Goal: Task Accomplishment & Management: Complete application form

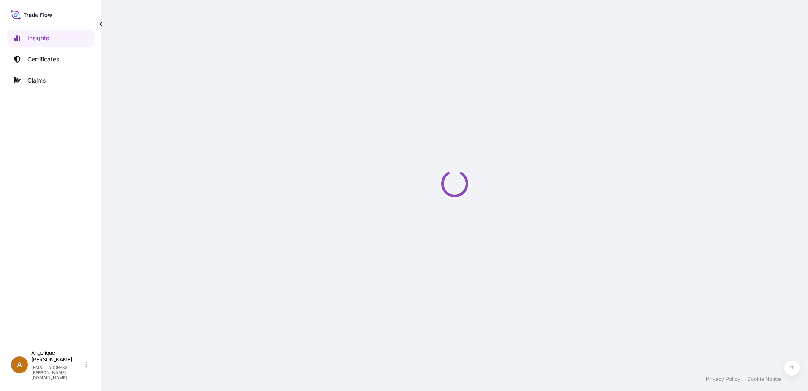
select select "2025"
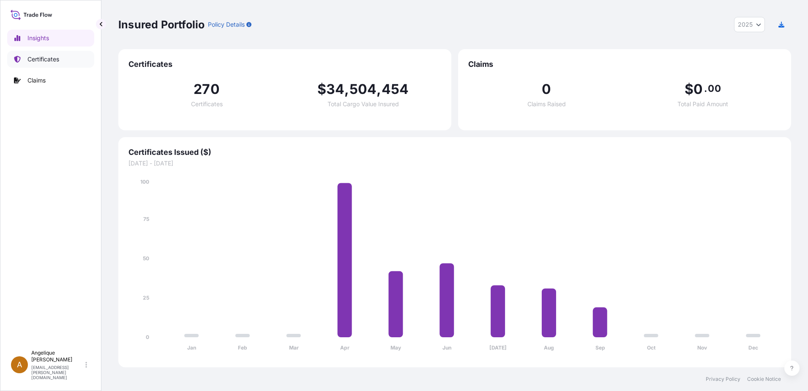
click at [47, 60] on p "Certificates" at bounding box center [43, 59] width 32 height 8
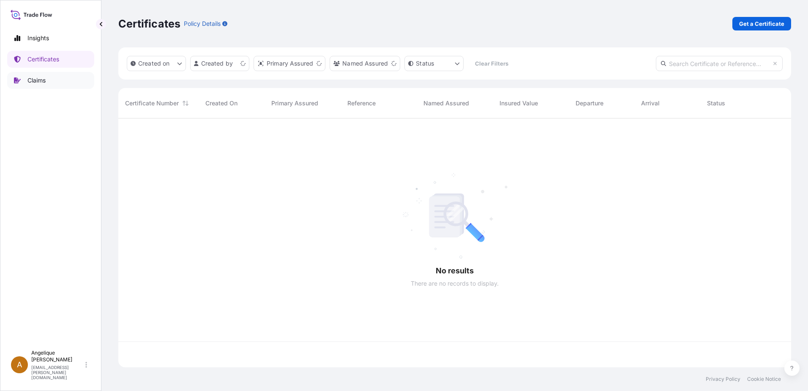
scroll to position [247, 667]
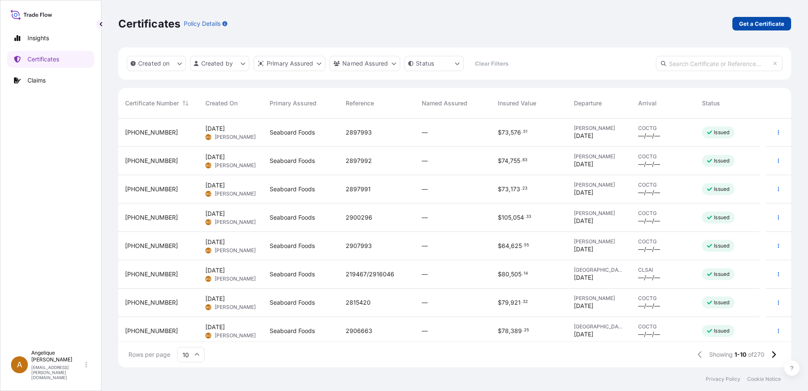
click at [772, 23] on p "Get a Certificate" at bounding box center [761, 23] width 45 height 8
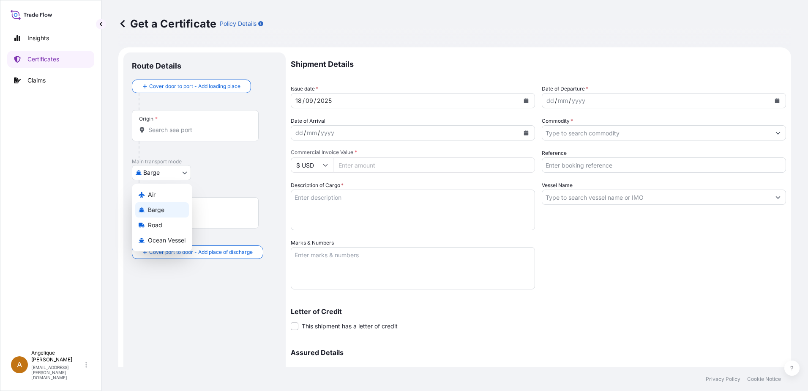
click at [187, 172] on body "Insights Certificates Claims A [PERSON_NAME] [PERSON_NAME][EMAIL_ADDRESS][PERSO…" at bounding box center [404, 195] width 808 height 391
click at [150, 239] on span "Ocean Vessel" at bounding box center [167, 240] width 38 height 8
select select "Ocean Vessel"
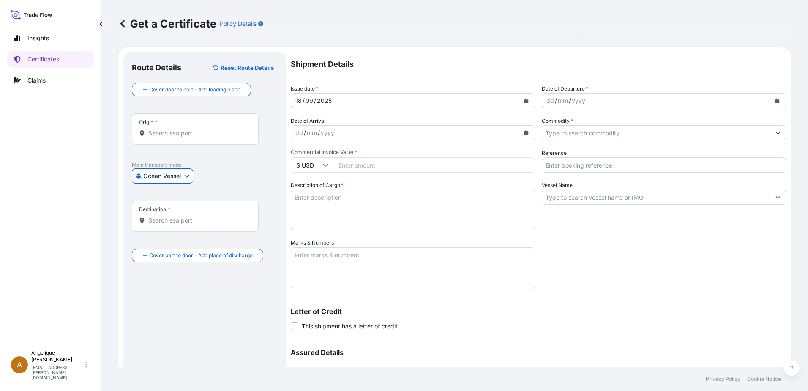
click at [176, 134] on input "Origin *" at bounding box center [198, 133] width 100 height 8
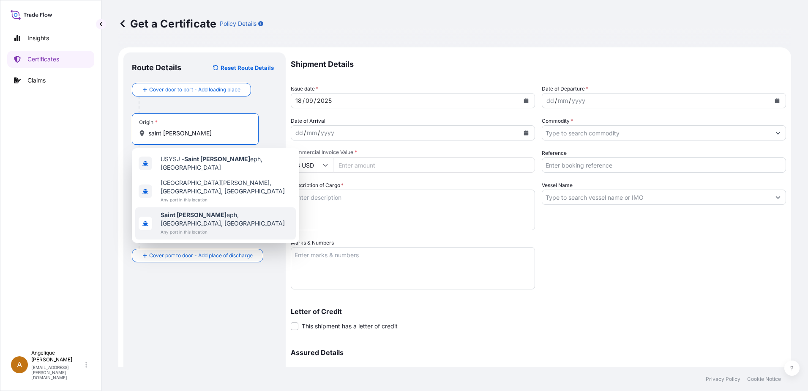
click at [223, 211] on span "Saint Jos eph, MO, USA" at bounding box center [227, 219] width 132 height 17
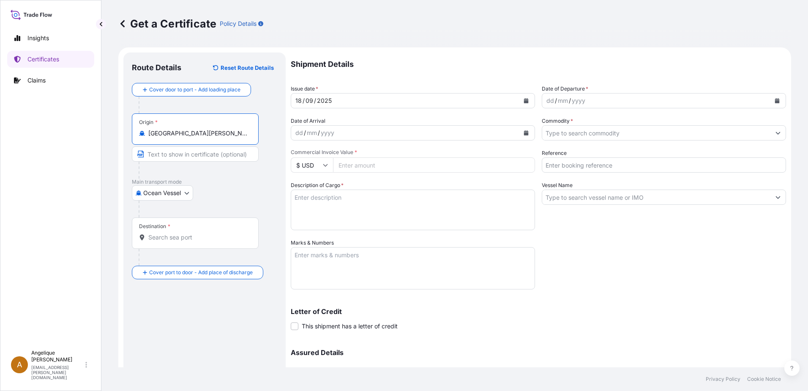
type input "Saint Joseph, MO, USA"
click at [179, 242] on div "Destination *" at bounding box center [195, 232] width 127 height 31
click at [179, 241] on input "Destination *" at bounding box center [198, 237] width 100 height 8
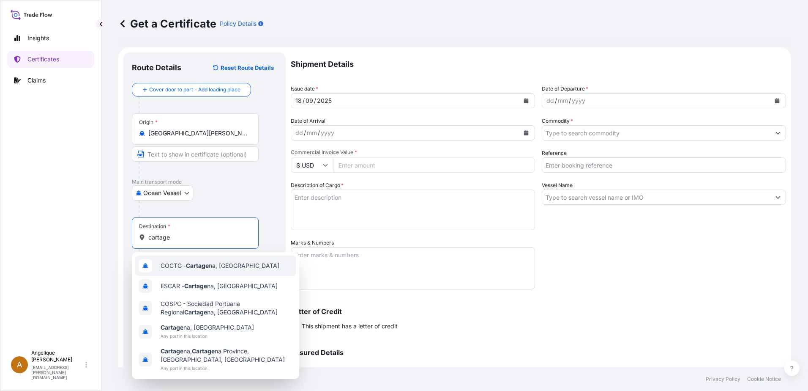
click at [184, 267] on span "COCTG - Cartage na, [GEOGRAPHIC_DATA]" at bounding box center [220, 265] width 119 height 8
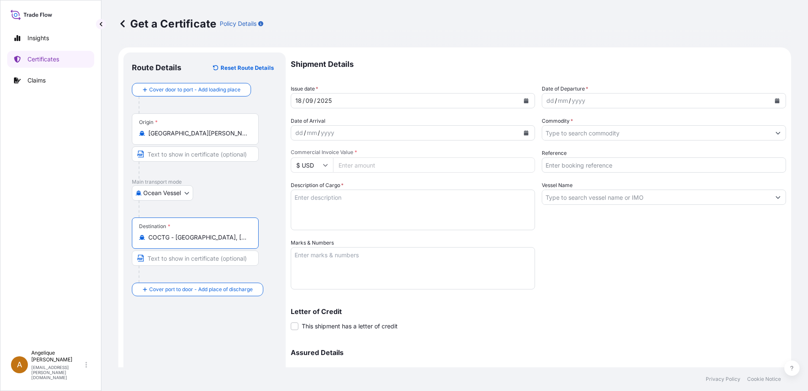
type input "COCTG - [GEOGRAPHIC_DATA], [GEOGRAPHIC_DATA]"
click at [775, 101] on icon "Calendar" at bounding box center [777, 100] width 5 height 5
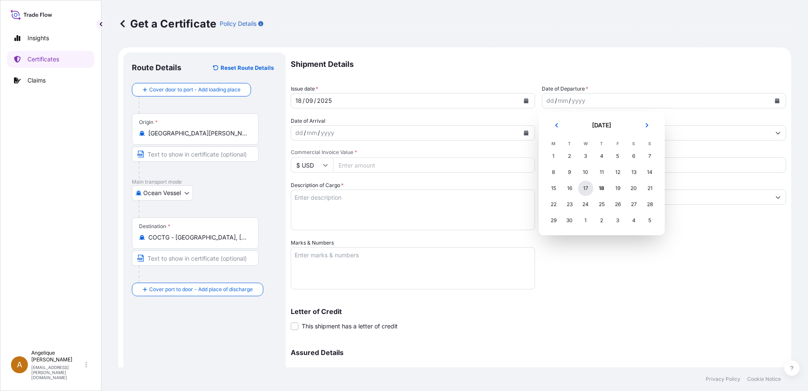
click at [589, 188] on div "17" at bounding box center [585, 188] width 15 height 15
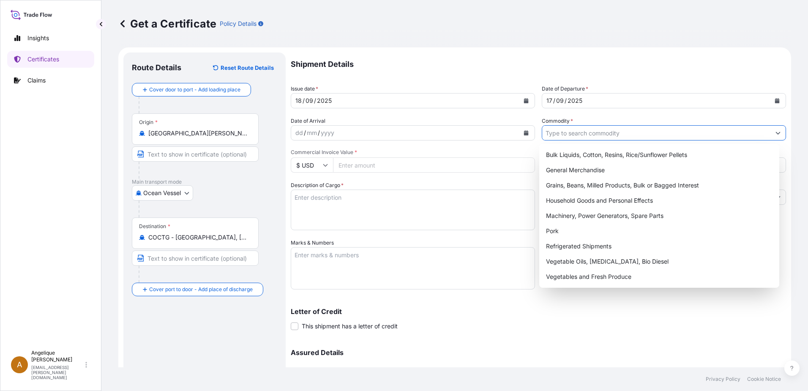
click at [562, 132] on input "Commodity *" at bounding box center [656, 132] width 228 height 15
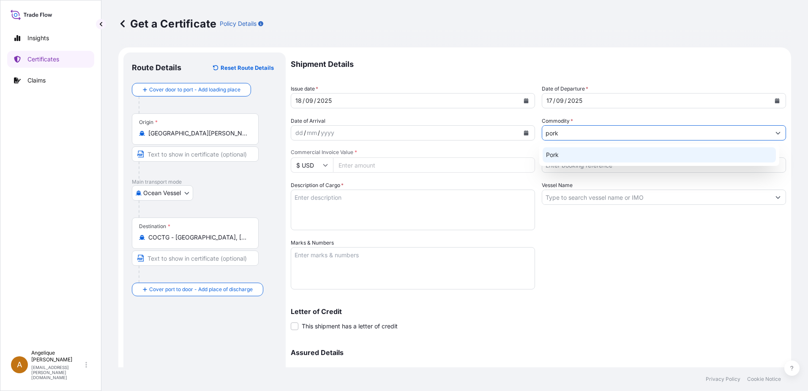
click at [555, 152] on div "Pork" at bounding box center [660, 154] width 234 height 15
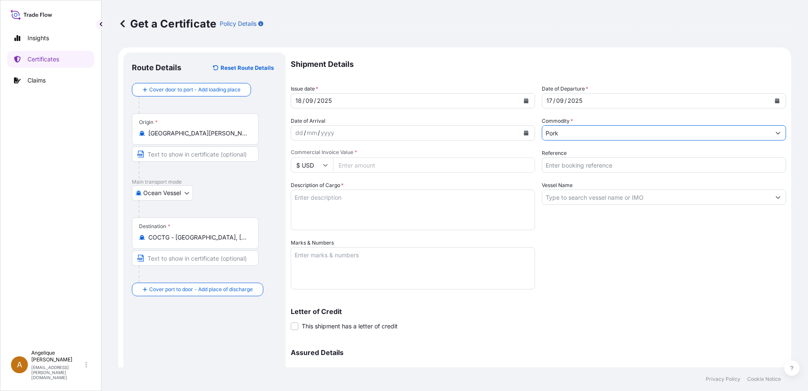
type input "Pork"
click at [357, 165] on input "Commercial Invoice Value *" at bounding box center [434, 164] width 202 height 15
type input "57990.28"
type input "2903513"
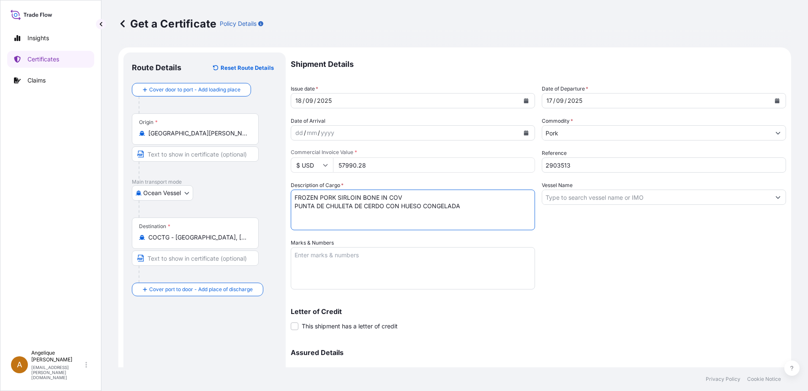
type textarea "FROZEN PORK SIRLOIN BONE IN COV PUNTA DE CHULETA DE CERDO CON HUESO CONGELADA"
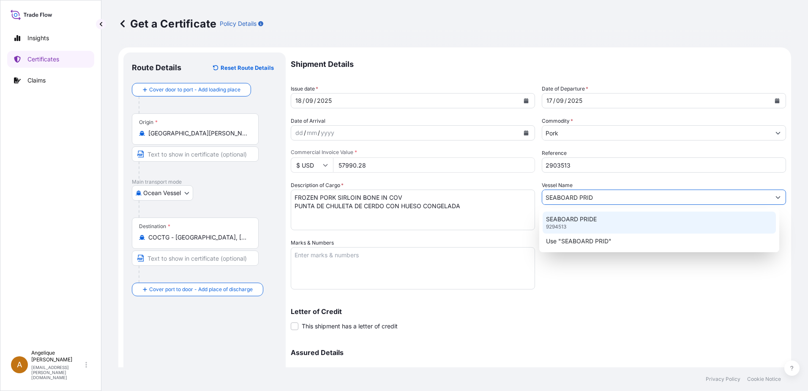
click at [571, 220] on p "SEABOARD PRIDE" at bounding box center [571, 219] width 51 height 8
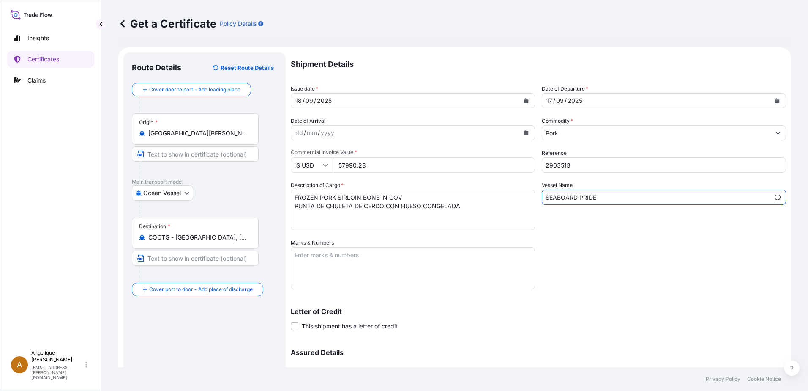
type input "SEABOARD PRIDE"
click at [334, 263] on textarea "Marks & Numbers" at bounding box center [413, 268] width 244 height 42
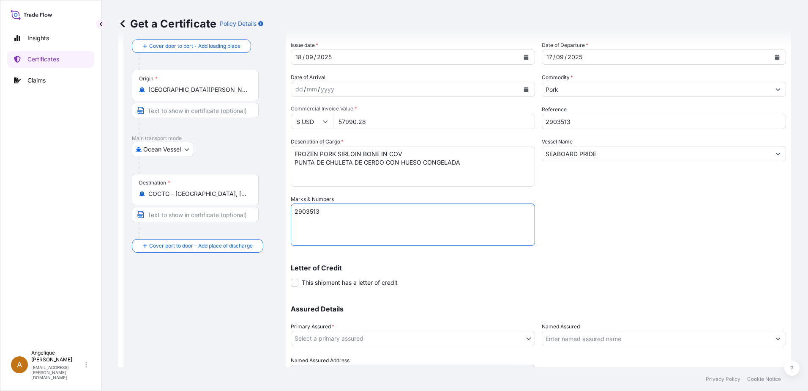
scroll to position [85, 0]
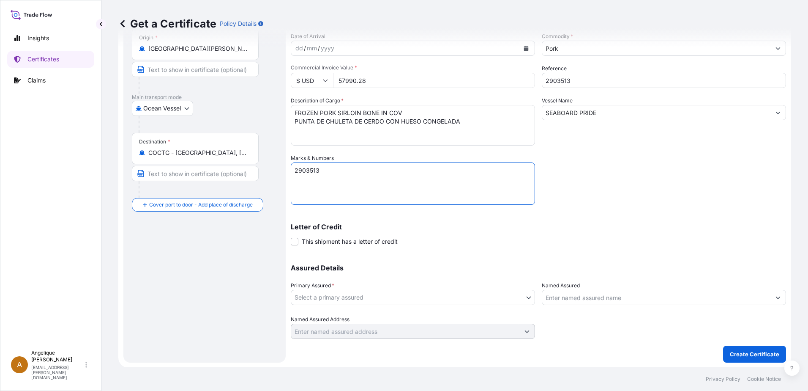
type textarea "2903513"
click at [325, 297] on body "Insights Certificates Claims A Angelique Gutierrez angelique.gutierrez@seaboard…" at bounding box center [404, 195] width 808 height 391
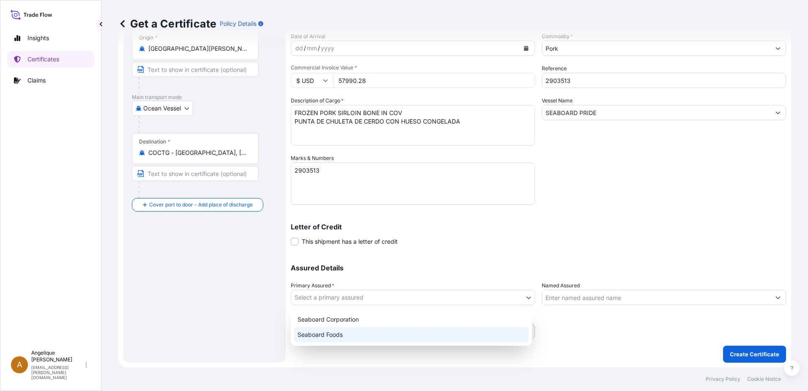
click at [326, 333] on div "Seaboard Foods" at bounding box center [411, 334] width 235 height 15
select select "31638"
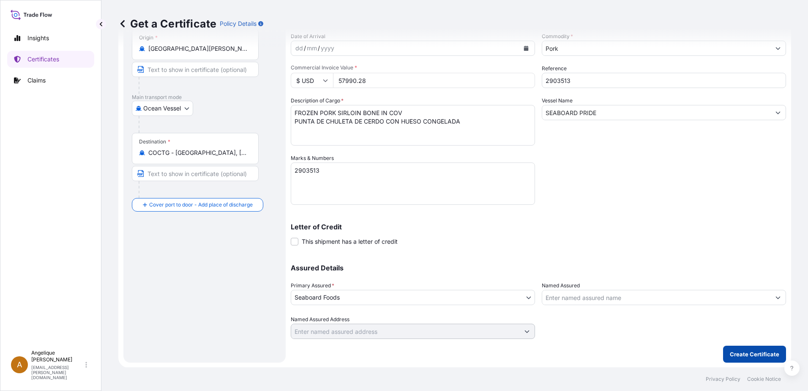
click at [731, 351] on p "Create Certificate" at bounding box center [754, 354] width 49 height 8
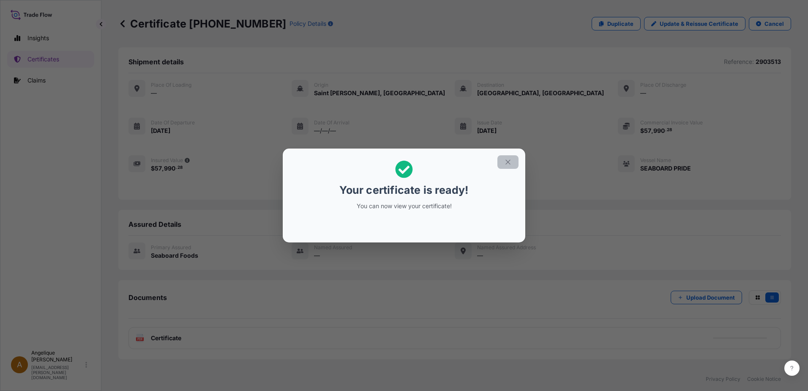
click at [512, 162] on button "button" at bounding box center [508, 162] width 21 height 14
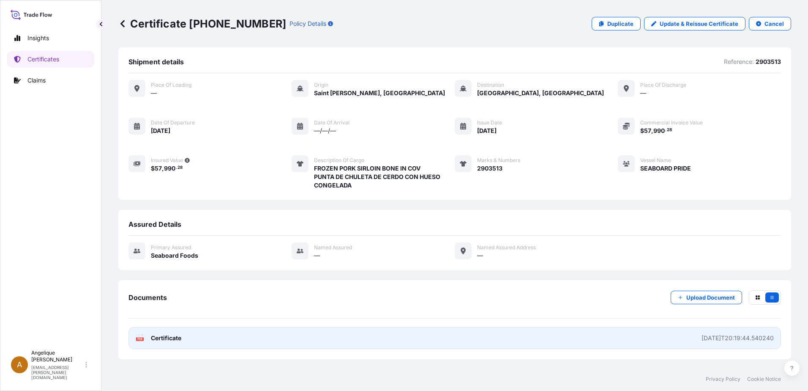
click at [382, 337] on link "PDF Certificate 2025-09-18T20:19:44.540240" at bounding box center [455, 338] width 653 height 22
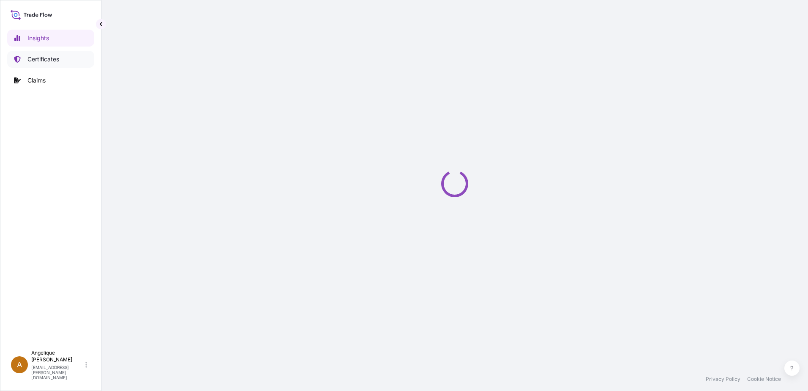
select select "2025"
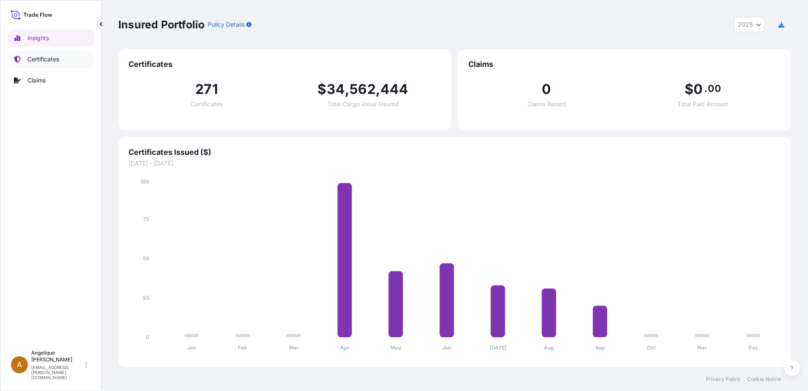
click at [53, 58] on p "Certificates" at bounding box center [43, 59] width 32 height 8
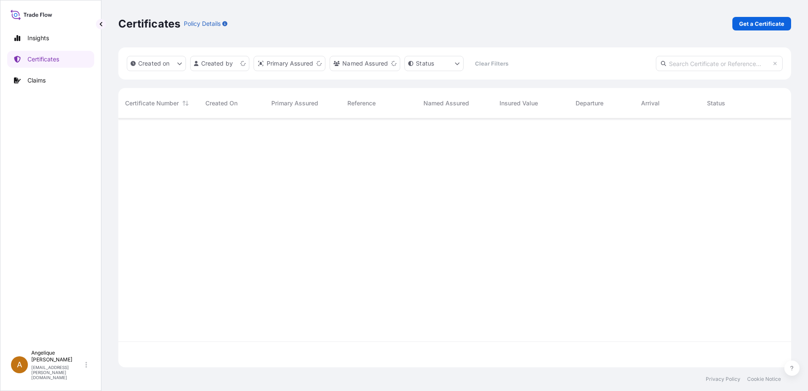
scroll to position [247, 667]
click at [744, 24] on p "Get a Certificate" at bounding box center [761, 23] width 45 height 8
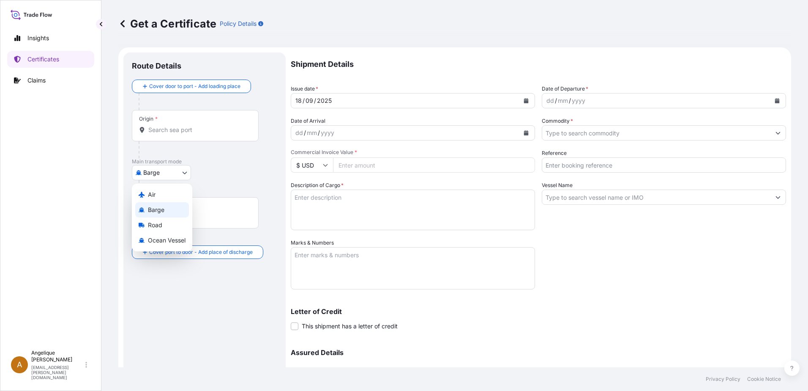
click at [183, 171] on body "Insights Certificates Claims A [PERSON_NAME] [PERSON_NAME][EMAIL_ADDRESS][PERSO…" at bounding box center [404, 195] width 808 height 391
click at [162, 241] on span "Ocean Vessel" at bounding box center [167, 240] width 38 height 8
select select "Ocean Vessel"
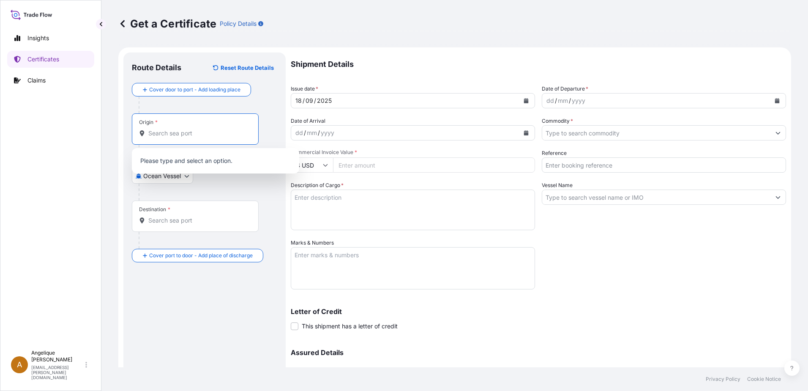
click at [167, 131] on input "Origin *" at bounding box center [198, 133] width 100 height 8
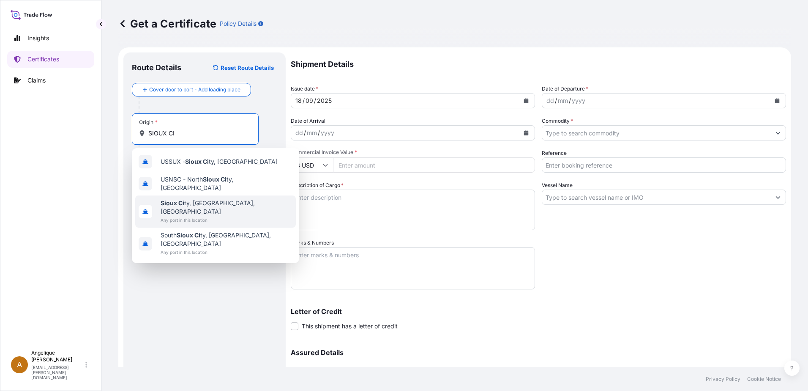
click at [194, 216] on span "Any port in this location" at bounding box center [227, 220] width 132 height 8
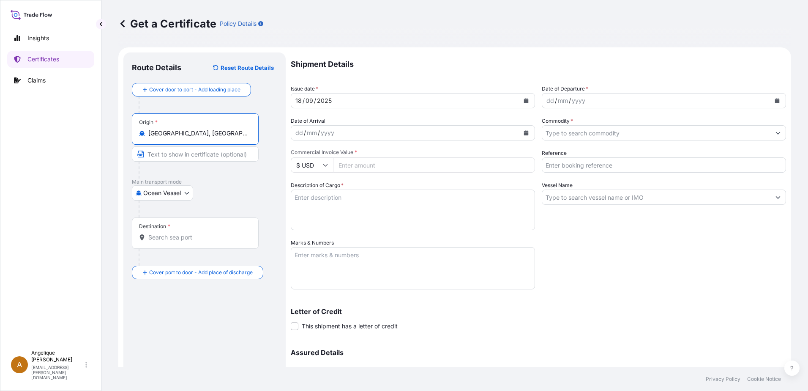
type input "[GEOGRAPHIC_DATA], [GEOGRAPHIC_DATA], [GEOGRAPHIC_DATA]"
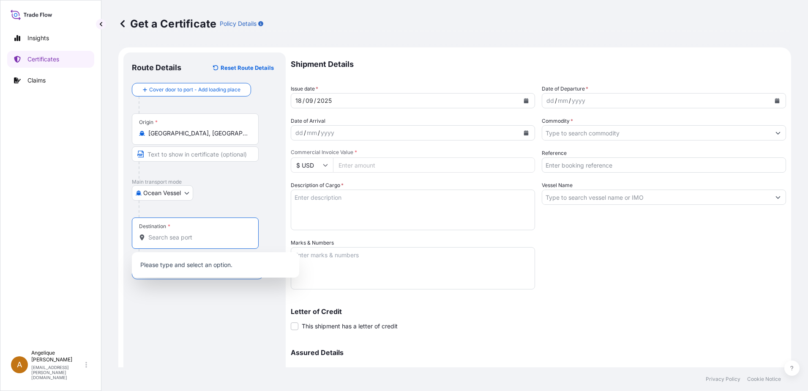
click at [160, 237] on input "Destination *" at bounding box center [198, 237] width 100 height 8
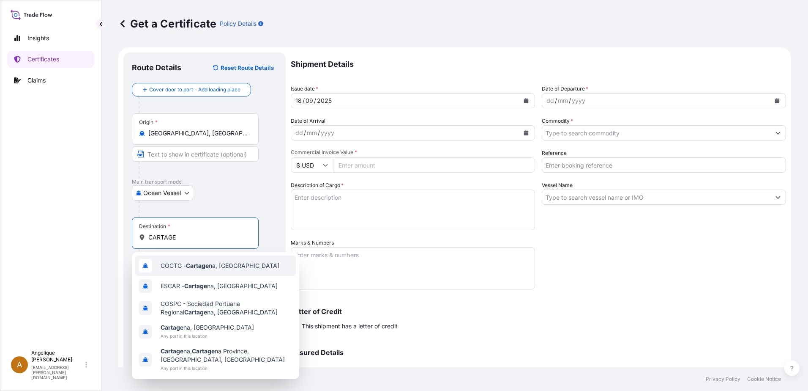
click at [221, 267] on span "COCTG - Cartage na, [GEOGRAPHIC_DATA]" at bounding box center [220, 265] width 119 height 8
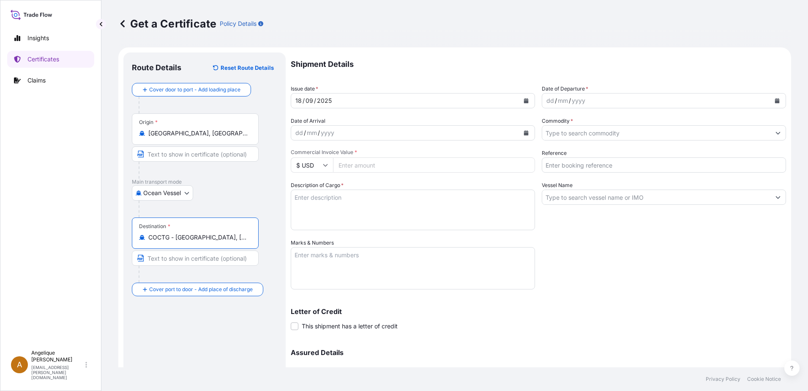
type input "COCTG - [GEOGRAPHIC_DATA], [GEOGRAPHIC_DATA]"
click at [775, 100] on icon "Calendar" at bounding box center [777, 100] width 5 height 5
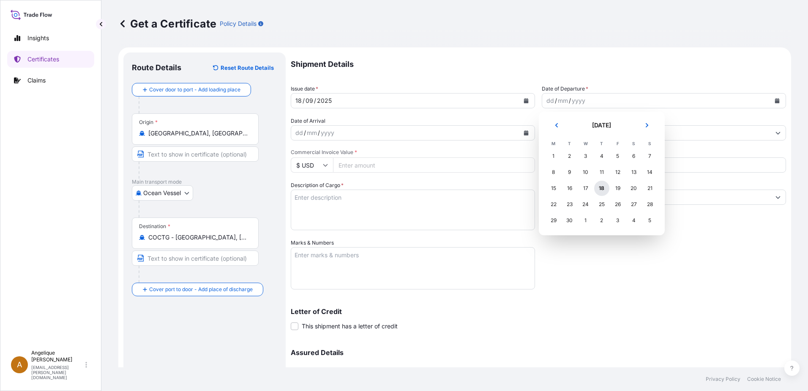
click at [602, 187] on div "18" at bounding box center [601, 188] width 15 height 15
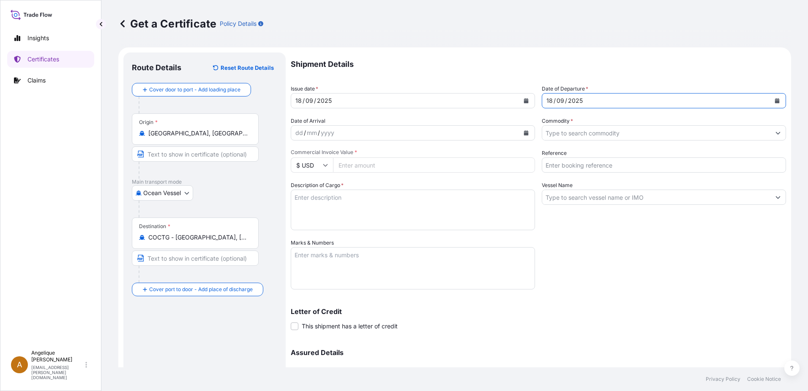
click at [574, 133] on input "Commodity *" at bounding box center [656, 132] width 228 height 15
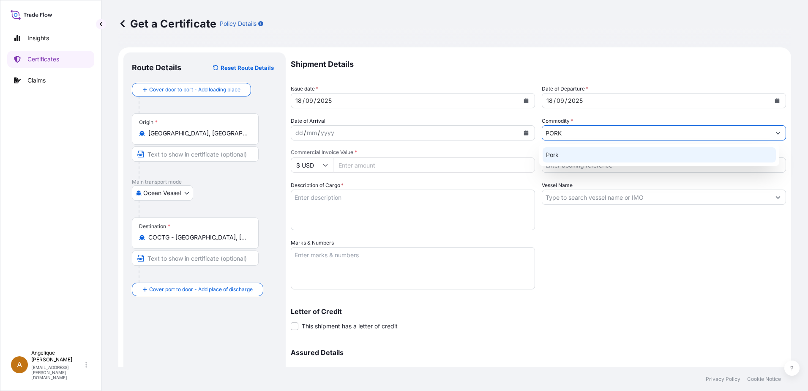
click at [559, 152] on div "Pork" at bounding box center [660, 154] width 234 height 15
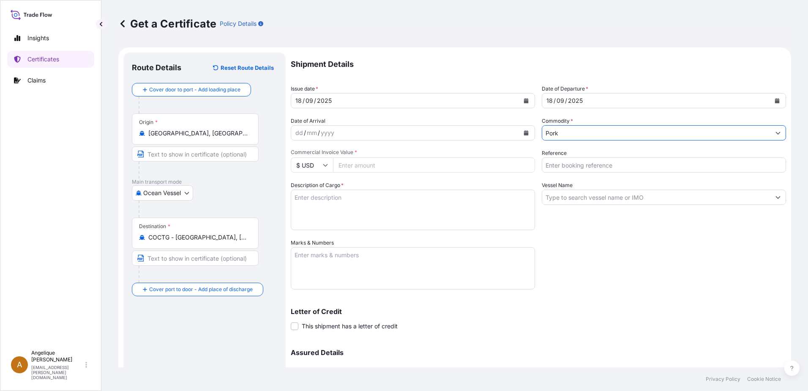
type input "Pork"
click at [363, 161] on input "Commercial Invoice Value *" at bounding box center [434, 164] width 202 height 15
type input "59453.66"
type input "2903491"
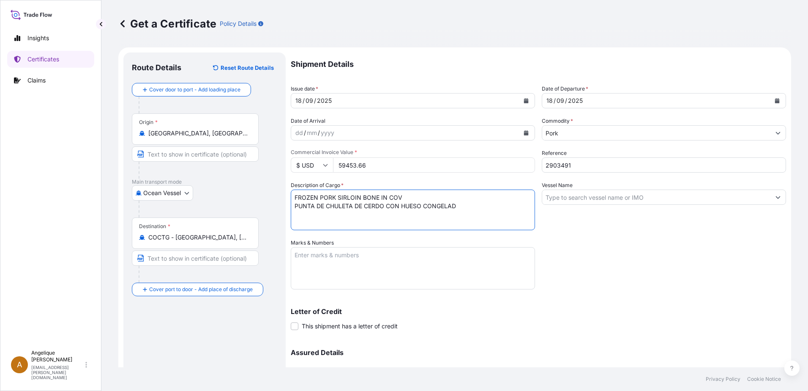
type textarea "FROZEN PORK SIRLOIN BONE IN COV PUNTA DE CHULETA DE CERDO CON HUESO CONGELAD"
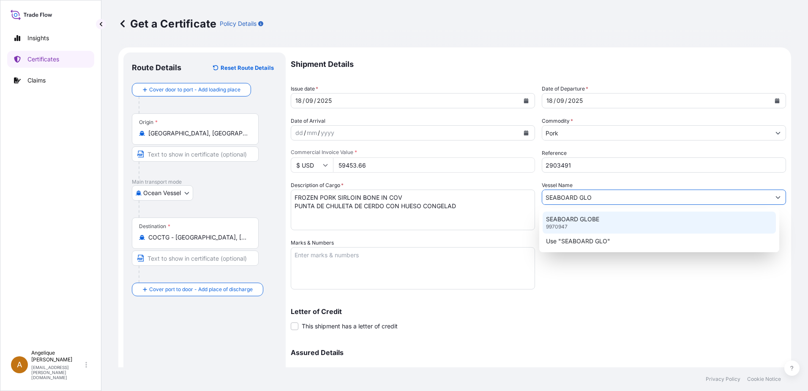
click at [557, 223] on div "SEABOARD GLOBE 9970947" at bounding box center [660, 222] width 234 height 22
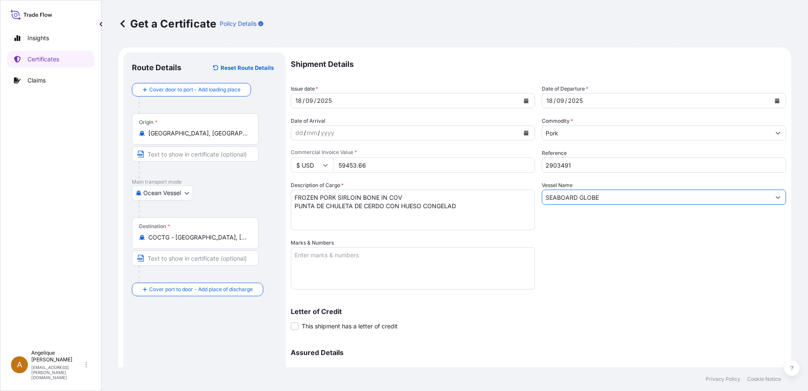
type input "SEABOARD GLOBE"
click at [338, 255] on textarea "Marks & Numbers" at bounding box center [413, 268] width 244 height 42
drag, startPoint x: 322, startPoint y: 253, endPoint x: 289, endPoint y: 255, distance: 33.5
click at [289, 255] on form "Route Details Reset Route Details Cover door to port - Add loading place Place …" at bounding box center [454, 249] width 673 height 405
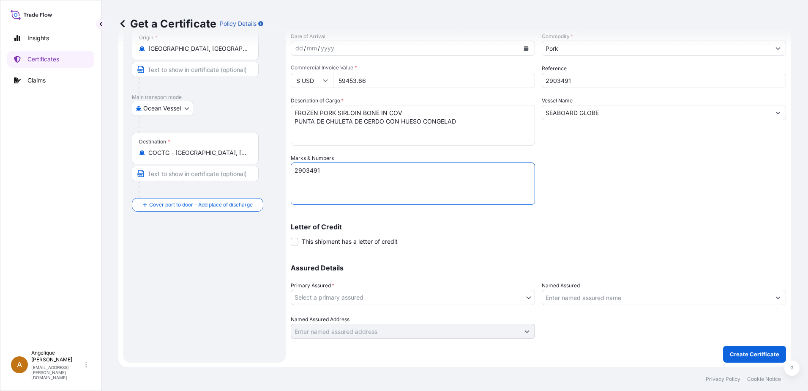
scroll to position [85, 0]
type textarea "2903491"
click at [338, 296] on body "Insights Certificates Claims A [PERSON_NAME] [PERSON_NAME][EMAIL_ADDRESS][PERSO…" at bounding box center [404, 195] width 808 height 391
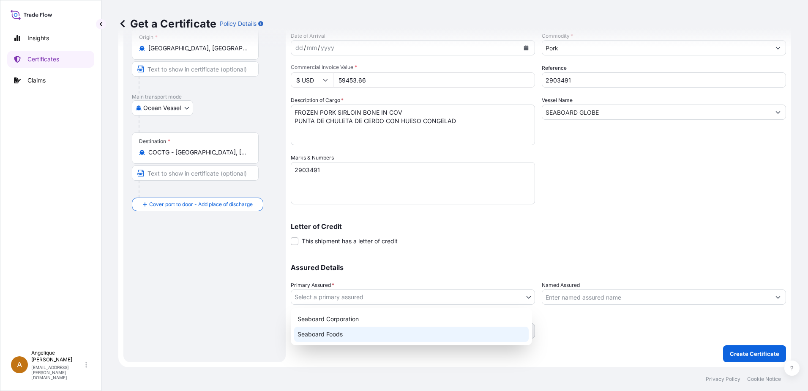
click at [341, 334] on div "Seaboard Foods" at bounding box center [411, 333] width 235 height 15
select select "31638"
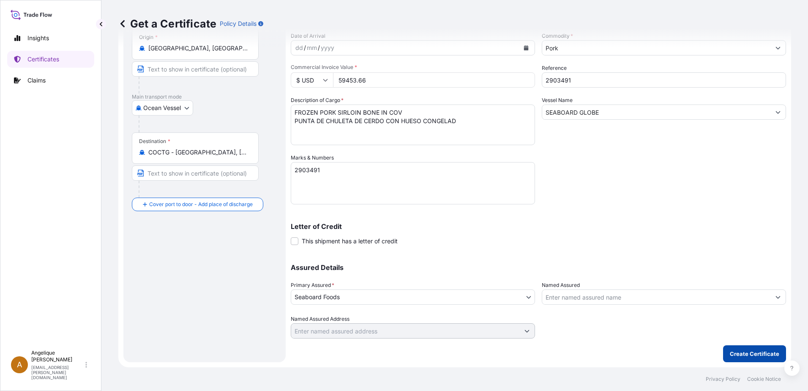
click at [730, 351] on p "Create Certificate" at bounding box center [754, 353] width 49 height 8
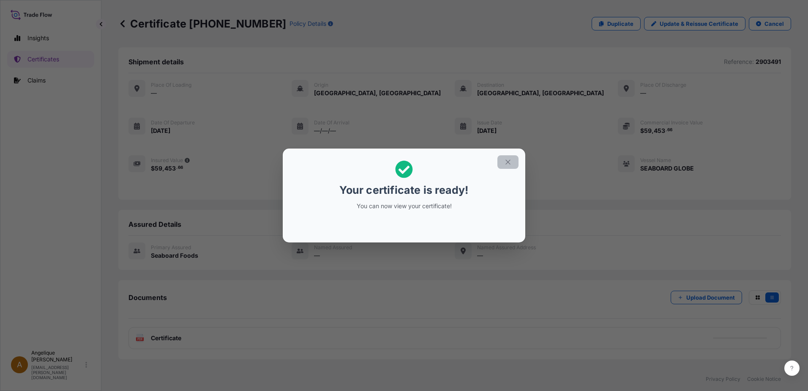
click at [506, 161] on icon "button" at bounding box center [508, 162] width 8 height 8
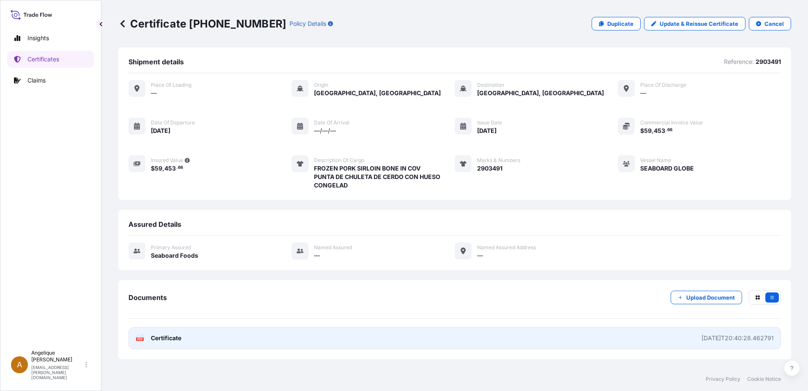
click at [422, 341] on link "PDF Certificate [DATE]T20:40:28.462791" at bounding box center [455, 338] width 653 height 22
